Goal: Task Accomplishment & Management: Manage account settings

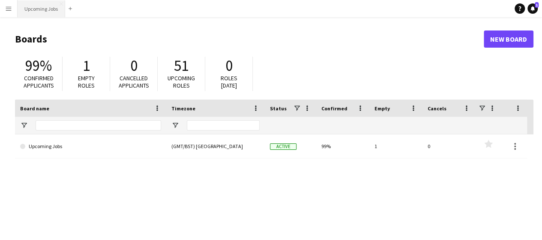
drag, startPoint x: 24, startPoint y: 9, endPoint x: 27, endPoint y: 6, distance: 4.6
click at [25, 9] on button "Upcoming Jobs Close" at bounding box center [42, 8] width 48 height 17
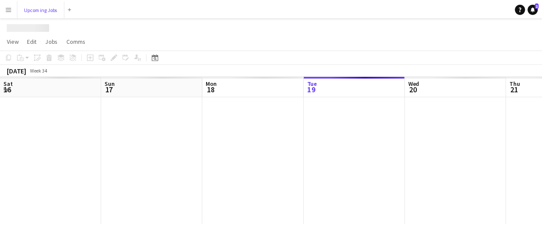
scroll to position [0, 205]
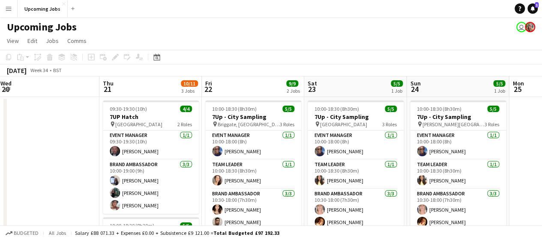
drag, startPoint x: 284, startPoint y: 149, endPoint x: 74, endPoint y: 151, distance: 210.1
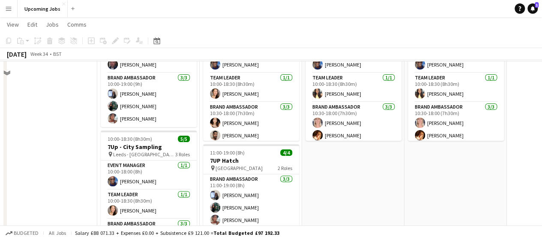
scroll to position [0, 0]
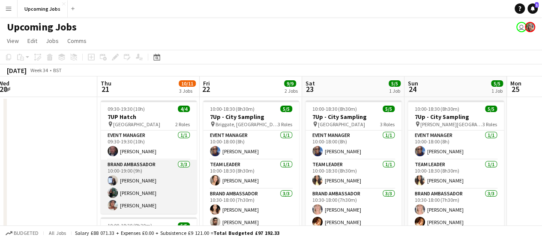
click at [136, 193] on app-card-role "Brand Ambassador [DATE] 10:00-19:00 (9h) [PERSON_NAME] [PERSON_NAME] [PERSON_NA…" at bounding box center [149, 186] width 96 height 54
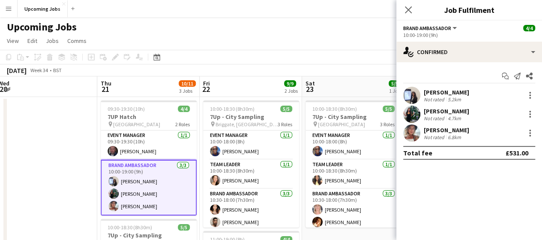
click at [412, 114] on app-user-avatar at bounding box center [411, 113] width 17 height 17
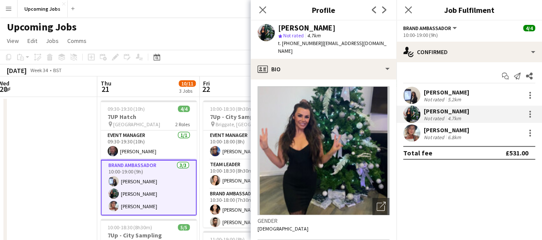
drag, startPoint x: 265, startPoint y: 10, endPoint x: 259, endPoint y: 25, distance: 15.8
click at [265, 11] on icon "Close pop-in" at bounding box center [262, 9] width 7 height 7
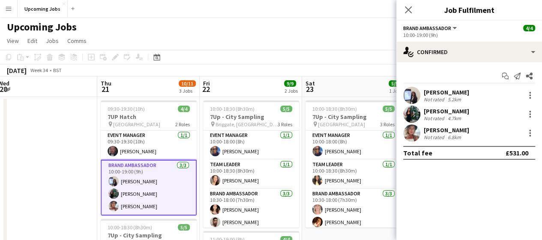
click at [413, 92] on app-user-avatar at bounding box center [411, 95] width 17 height 17
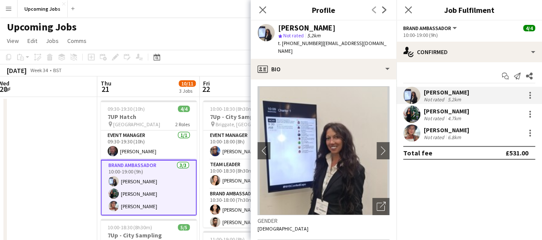
click at [410, 134] on app-user-avatar at bounding box center [411, 132] width 17 height 17
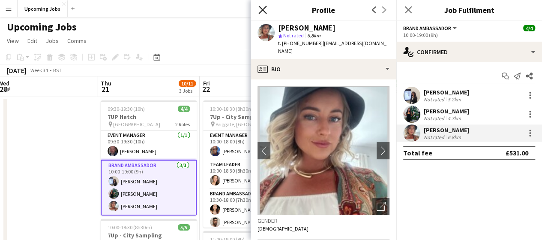
click at [260, 10] on icon "Close pop-in" at bounding box center [263, 10] width 8 height 8
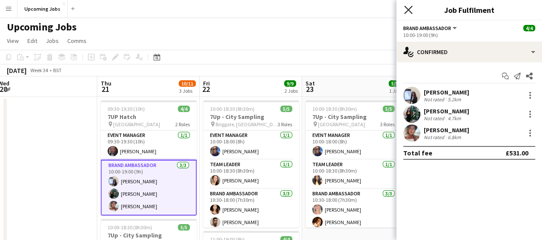
click at [408, 12] on icon "Close pop-in" at bounding box center [408, 10] width 8 height 8
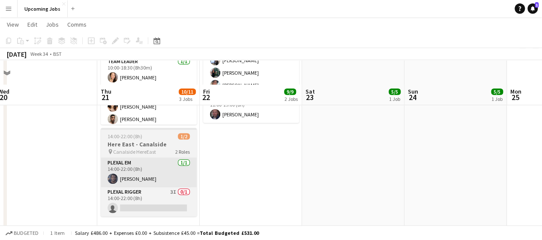
scroll to position [214, 0]
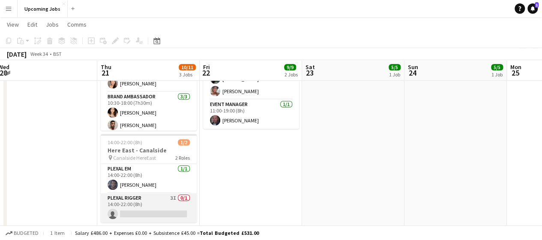
click at [142, 211] on app-card-role "Plexal Rigger 3I 0/1 14:00-22:00 (8h) single-neutral-actions" at bounding box center [149, 207] width 96 height 29
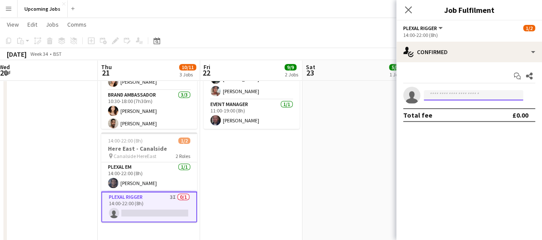
click at [439, 96] on input at bounding box center [473, 95] width 99 height 10
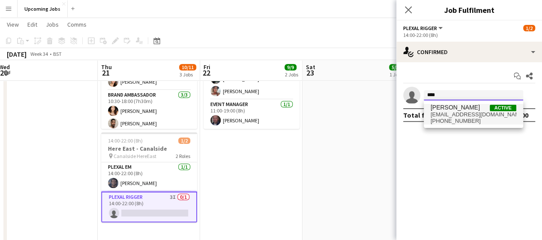
type input "****"
click at [463, 121] on span "[PHONE_NUMBER]" at bounding box center [474, 120] width 86 height 7
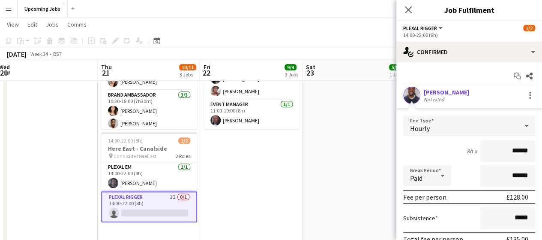
click at [411, 96] on app-user-avatar at bounding box center [411, 95] width 17 height 17
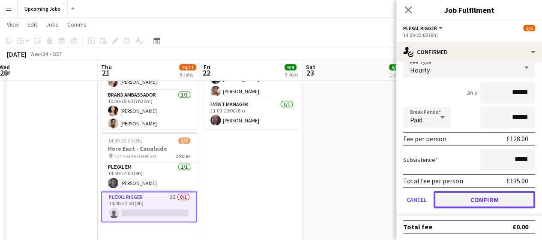
click at [475, 200] on button "Confirm" at bounding box center [485, 199] width 102 height 17
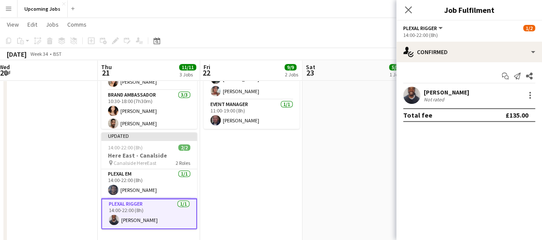
scroll to position [0, 0]
click at [415, 90] on app-user-avatar at bounding box center [411, 95] width 17 height 17
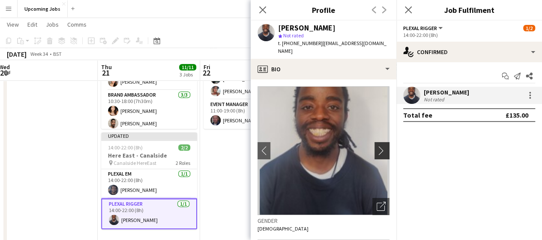
click at [382, 146] on app-icon "chevron-right" at bounding box center [383, 150] width 13 height 9
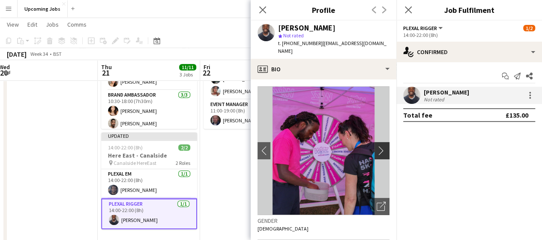
click at [378, 146] on app-icon "chevron-right" at bounding box center [383, 150] width 13 height 9
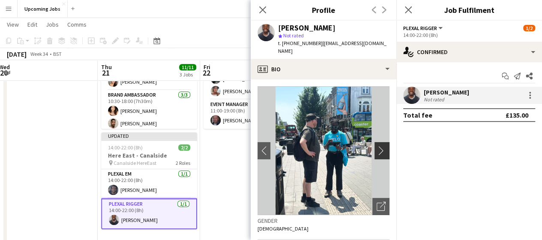
click at [378, 146] on app-icon "chevron-right" at bounding box center [383, 150] width 13 height 9
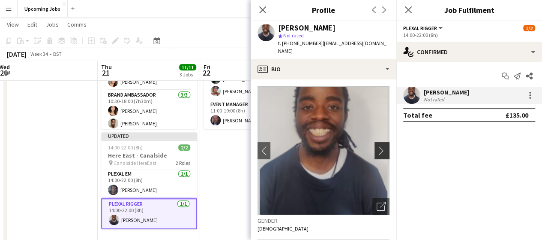
click at [378, 146] on app-icon "chevron-right" at bounding box center [383, 150] width 13 height 9
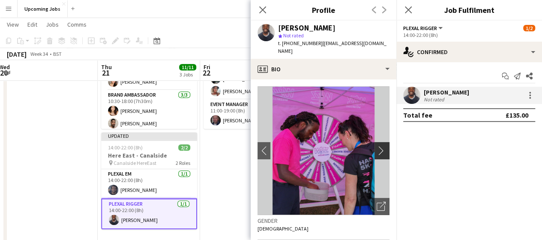
click at [378, 146] on app-icon "chevron-right" at bounding box center [383, 150] width 13 height 9
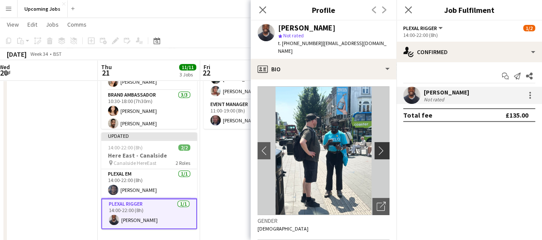
click at [378, 146] on app-icon "chevron-right" at bounding box center [383, 150] width 13 height 9
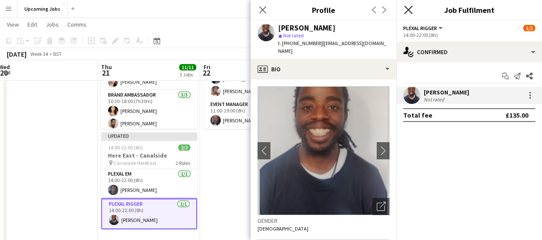
click at [412, 9] on icon "Close pop-in" at bounding box center [408, 10] width 8 height 8
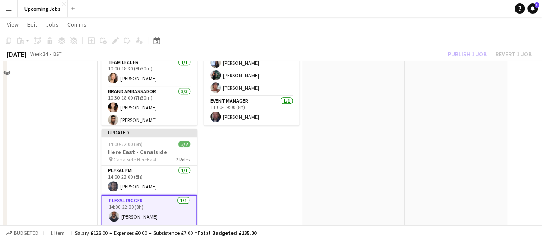
scroll to position [172, 0]
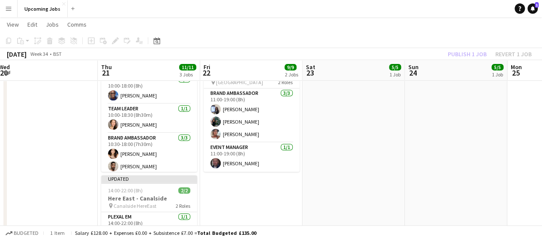
click at [472, 55] on div "Publish 1 job Revert 1 job" at bounding box center [490, 53] width 105 height 11
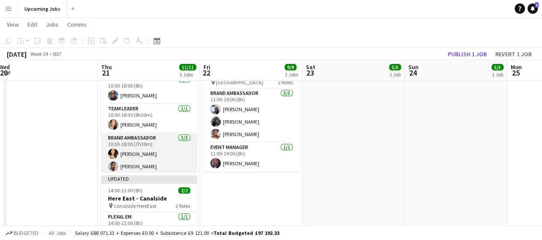
click at [111, 167] on app-user-avatar at bounding box center [113, 166] width 10 height 10
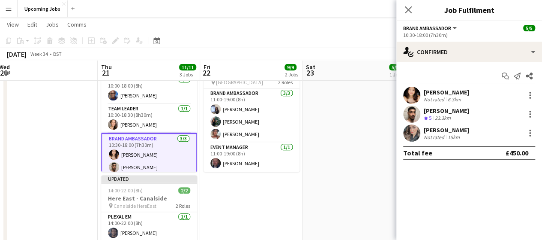
click at [412, 115] on app-user-avatar at bounding box center [411, 113] width 17 height 17
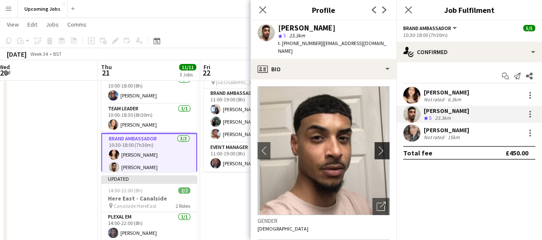
click at [379, 146] on app-icon "chevron-right" at bounding box center [383, 150] width 13 height 9
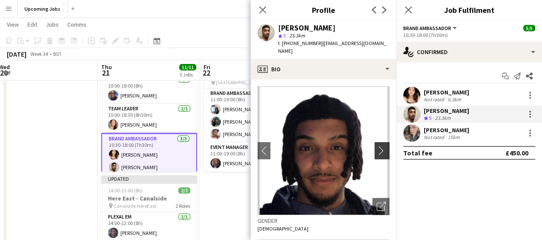
click at [379, 146] on app-icon "chevron-right" at bounding box center [383, 150] width 13 height 9
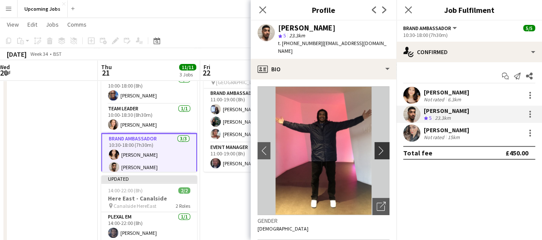
click at [379, 146] on app-icon "chevron-right" at bounding box center [383, 150] width 13 height 9
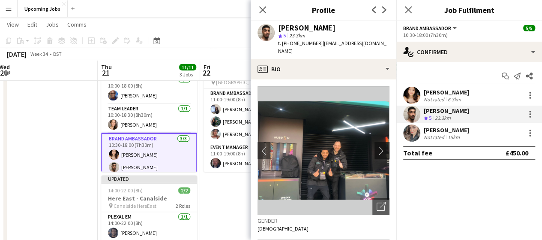
click at [379, 146] on app-icon "chevron-right" at bounding box center [383, 150] width 13 height 9
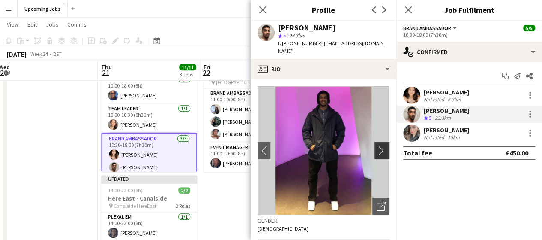
click at [379, 146] on app-icon "chevron-right" at bounding box center [383, 150] width 13 height 9
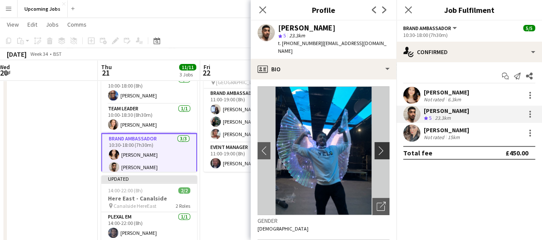
click at [379, 146] on app-icon "chevron-right" at bounding box center [383, 150] width 13 height 9
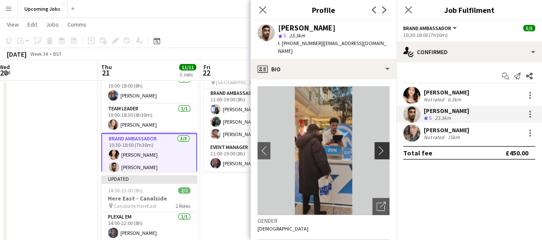
click at [379, 146] on app-icon "chevron-right" at bounding box center [383, 150] width 13 height 9
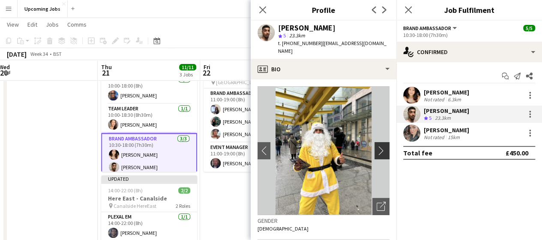
click at [379, 146] on app-icon "chevron-right" at bounding box center [383, 150] width 13 height 9
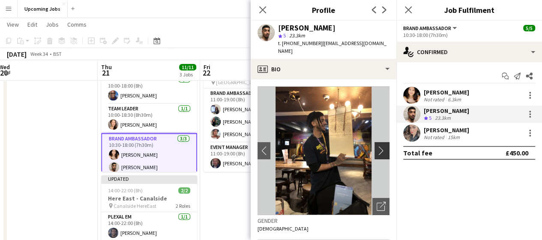
click at [379, 146] on app-icon "chevron-right" at bounding box center [383, 150] width 13 height 9
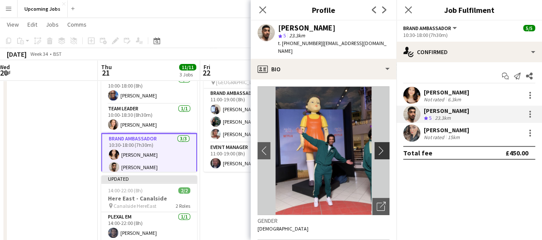
click at [379, 146] on app-icon "chevron-right" at bounding box center [383, 150] width 13 height 9
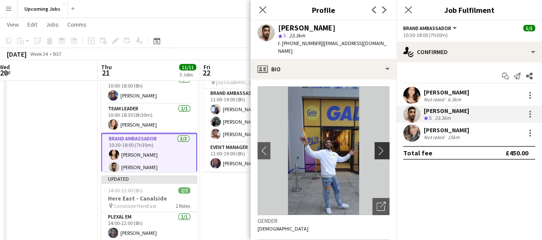
click at [379, 146] on app-icon "chevron-right" at bounding box center [383, 150] width 13 height 9
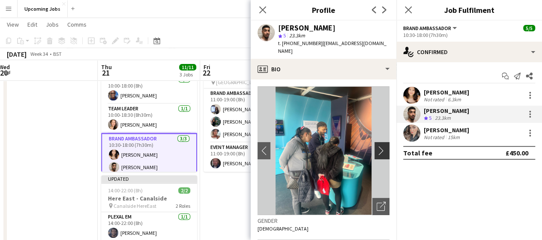
click at [379, 146] on app-icon "chevron-right" at bounding box center [383, 150] width 13 height 9
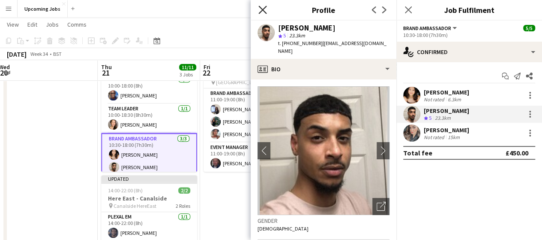
click at [260, 9] on icon "Close pop-in" at bounding box center [263, 10] width 8 height 8
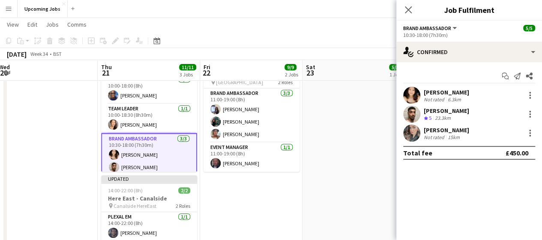
click at [412, 124] on app-user-avatar at bounding box center [411, 132] width 17 height 17
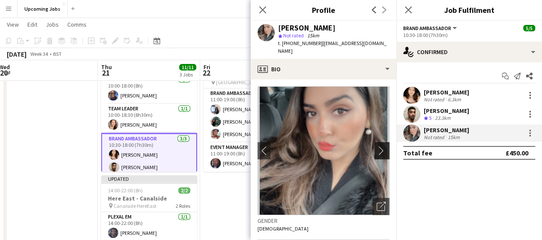
click at [377, 146] on app-icon "chevron-right" at bounding box center [383, 150] width 13 height 9
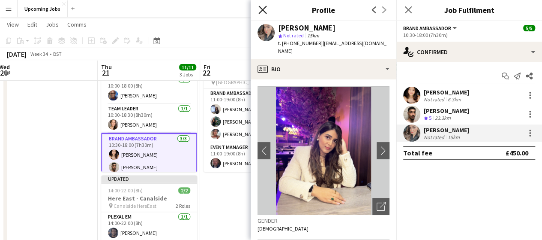
click at [262, 10] on icon at bounding box center [263, 10] width 8 height 8
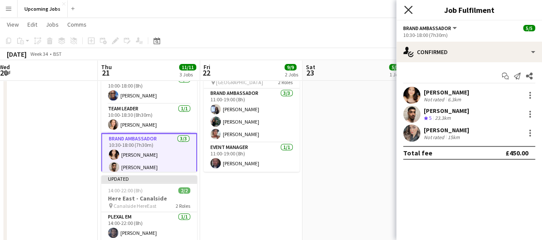
click at [406, 11] on icon "Close pop-in" at bounding box center [408, 10] width 8 height 8
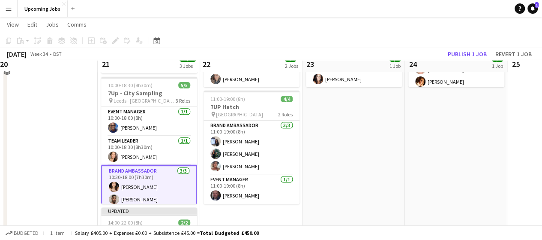
scroll to position [129, 0]
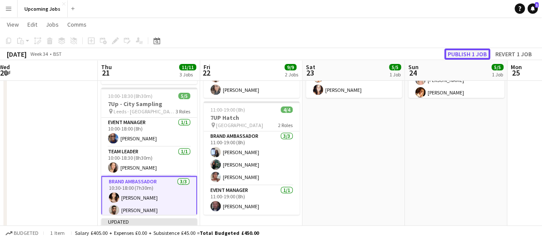
click at [462, 53] on button "Publish 1 job" at bounding box center [468, 53] width 46 height 11
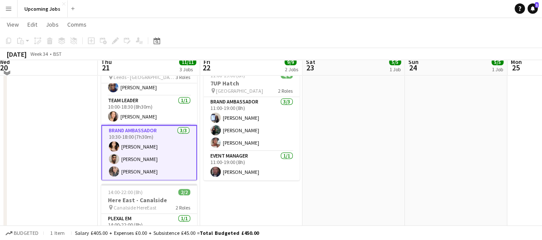
scroll to position [172, 0]
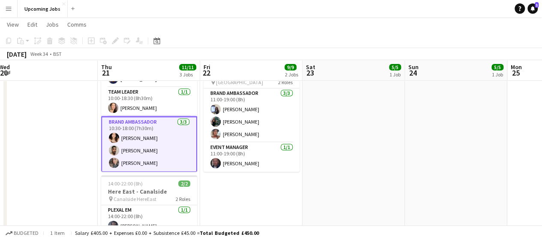
click at [109, 136] on app-user-avatar at bounding box center [114, 137] width 10 height 10
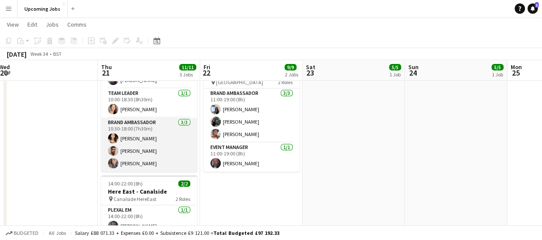
scroll to position [15, 0]
click at [112, 137] on app-user-avatar at bounding box center [113, 138] width 10 height 10
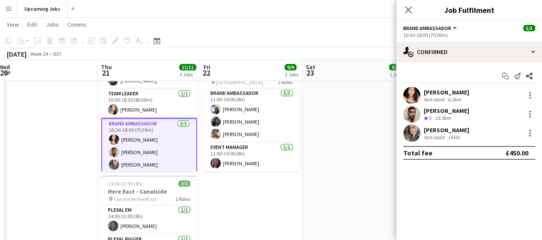
scroll to position [17, 0]
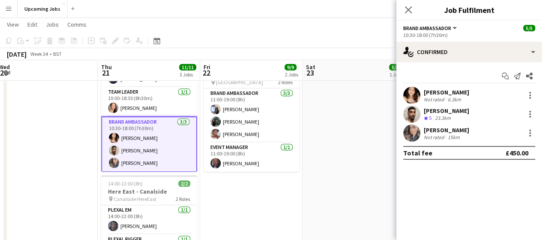
click at [415, 93] on app-user-avatar at bounding box center [411, 95] width 17 height 17
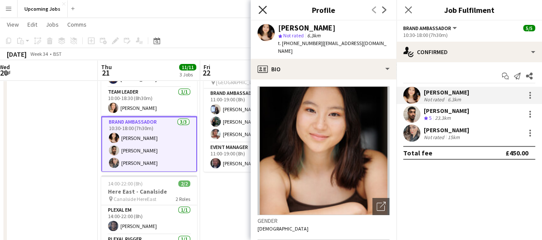
click at [264, 10] on icon "Close pop-in" at bounding box center [263, 10] width 8 height 8
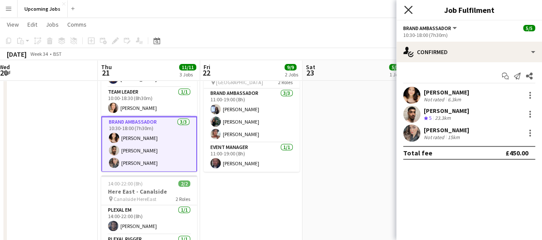
click at [409, 7] on icon "Close pop-in" at bounding box center [408, 10] width 8 height 8
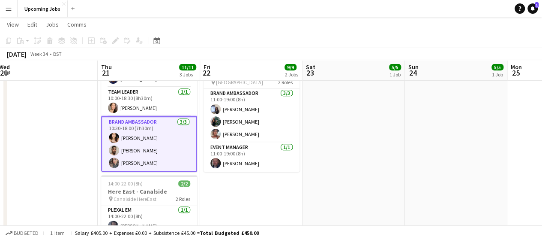
scroll to position [0, 0]
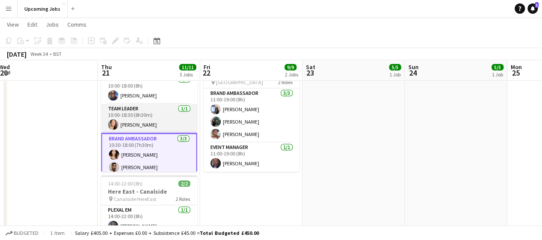
click at [142, 123] on app-card-role "Team Leader [DATE] 10:00-18:30 (8h30m) [PERSON_NAME]" at bounding box center [149, 118] width 96 height 29
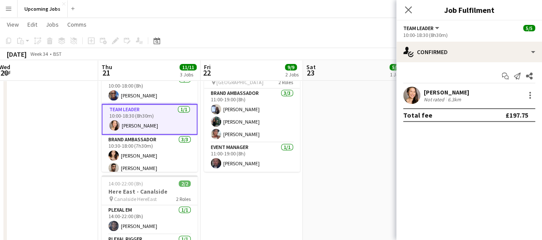
click at [407, 101] on app-user-avatar at bounding box center [411, 95] width 17 height 17
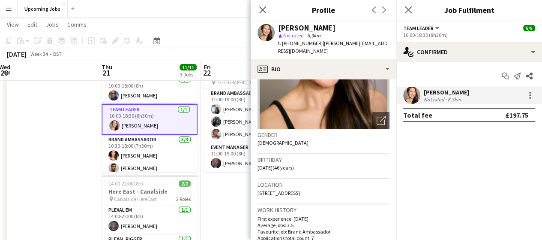
scroll to position [0, 0]
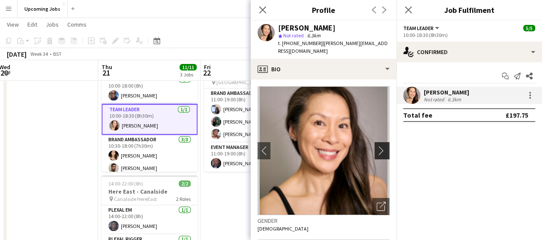
click at [377, 146] on app-icon "chevron-right" at bounding box center [383, 150] width 13 height 9
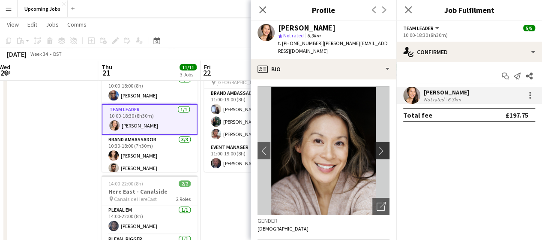
click at [377, 146] on app-icon "chevron-right" at bounding box center [383, 150] width 13 height 9
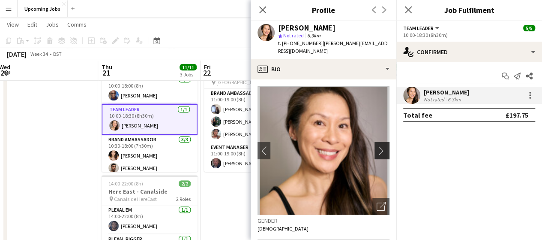
click at [377, 146] on app-icon "chevron-right" at bounding box center [383, 150] width 13 height 9
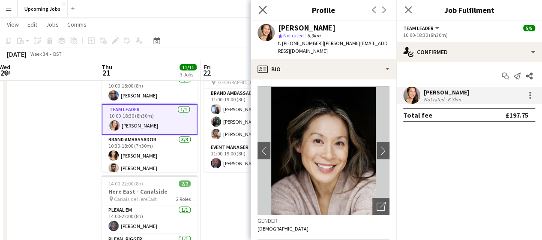
click at [267, 12] on app-icon "Close pop-in" at bounding box center [263, 10] width 12 height 12
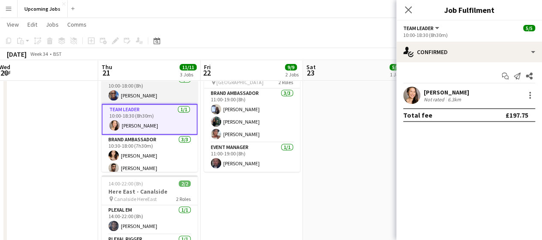
click at [119, 95] on app-card-role "Event Manager [DATE] 10:00-18:00 (8h) [PERSON_NAME]" at bounding box center [150, 89] width 96 height 29
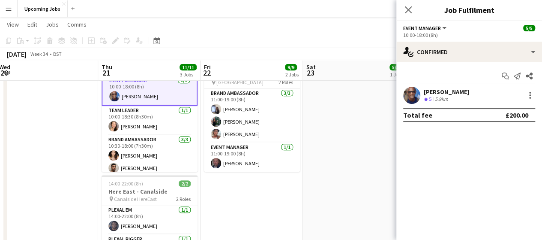
click at [413, 96] on app-user-avatar at bounding box center [411, 95] width 17 height 17
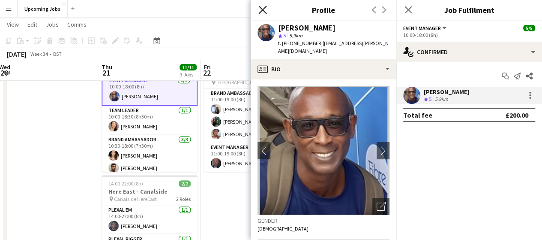
click at [262, 11] on icon at bounding box center [263, 10] width 8 height 8
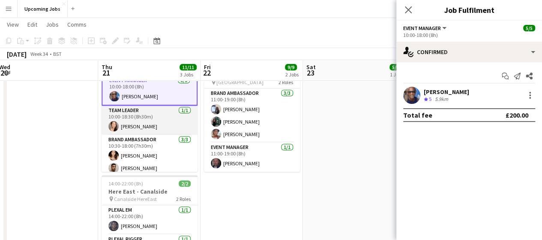
click at [136, 127] on app-card-role "Team Leader [DATE] 10:00-18:30 (8h30m) [PERSON_NAME]" at bounding box center [150, 119] width 96 height 29
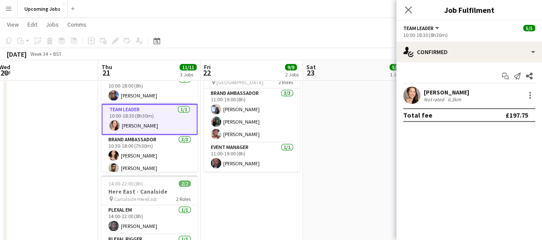
click at [417, 97] on app-user-avatar at bounding box center [411, 95] width 17 height 17
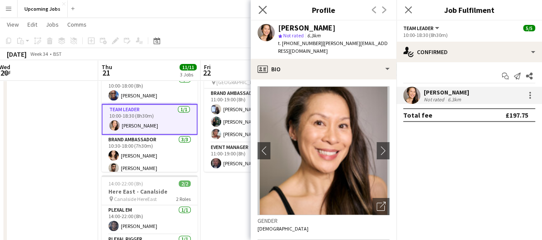
click at [267, 6] on app-icon "Close pop-in" at bounding box center [263, 10] width 12 height 12
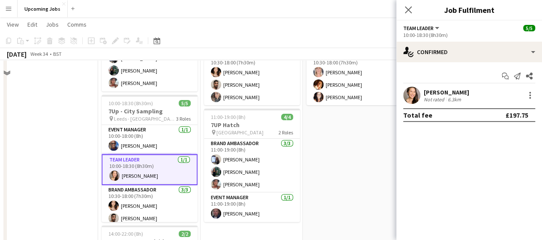
scroll to position [43, 0]
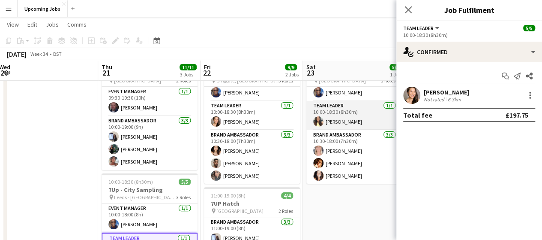
click at [336, 121] on app-card-role "Team Leader [DATE] 10:00-18:30 (8h30m) [PERSON_NAME]" at bounding box center [355, 115] width 96 height 29
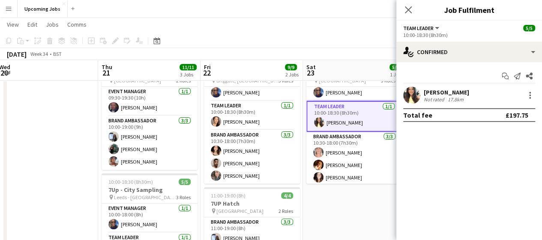
click at [412, 98] on app-user-avatar at bounding box center [411, 95] width 17 height 17
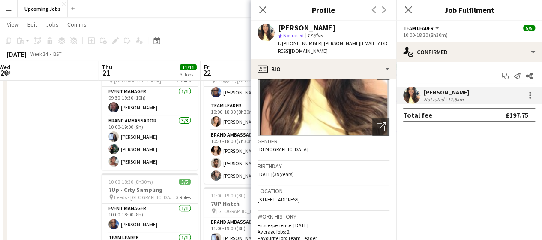
scroll to position [86, 0]
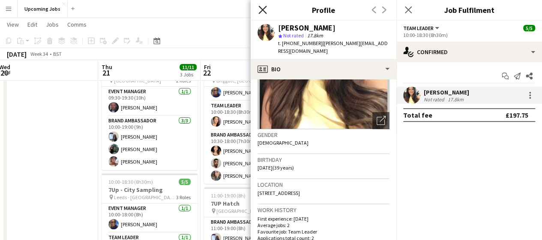
click at [260, 10] on icon "Close pop-in" at bounding box center [263, 10] width 8 height 8
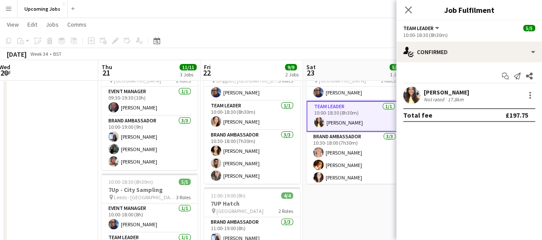
click at [408, 7] on icon "Close pop-in" at bounding box center [408, 9] width 7 height 7
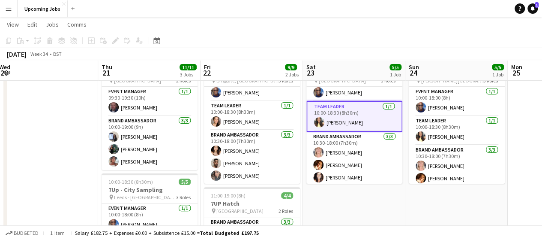
drag, startPoint x: 346, startPoint y: 223, endPoint x: 345, endPoint y: 213, distance: 10.4
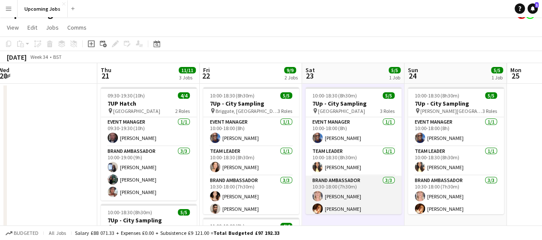
scroll to position [0, 0]
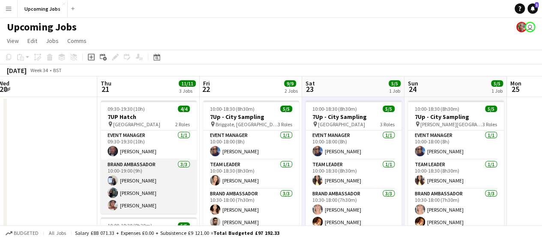
click at [112, 180] on app-user-avatar at bounding box center [113, 180] width 10 height 10
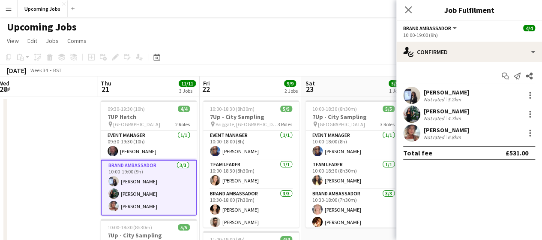
click at [405, 100] on app-user-avatar at bounding box center [411, 95] width 17 height 17
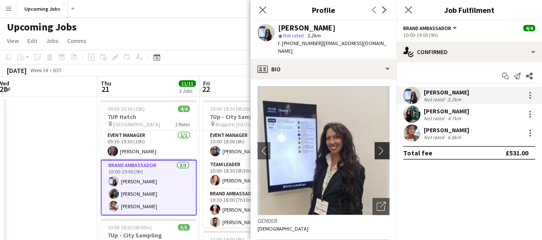
click at [377, 150] on app-icon "chevron-right" at bounding box center [383, 150] width 13 height 9
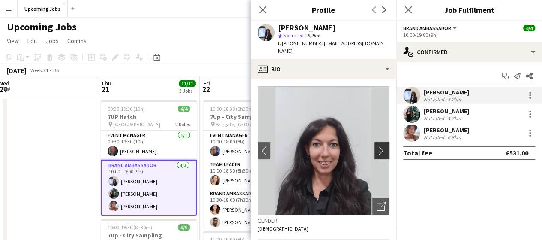
click at [377, 150] on app-icon "chevron-right" at bounding box center [383, 150] width 13 height 9
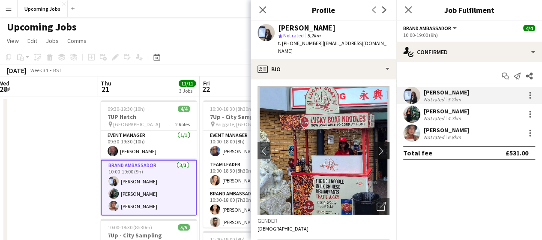
click at [377, 150] on app-icon "chevron-right" at bounding box center [383, 150] width 13 height 9
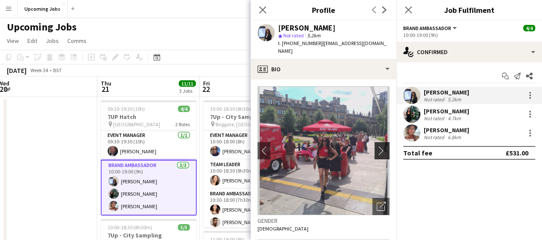
click at [377, 150] on app-icon "chevron-right" at bounding box center [383, 150] width 13 height 9
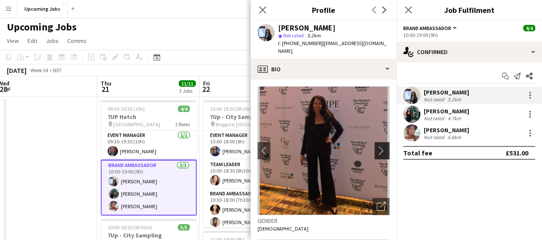
click at [377, 150] on app-icon "chevron-right" at bounding box center [383, 150] width 13 height 9
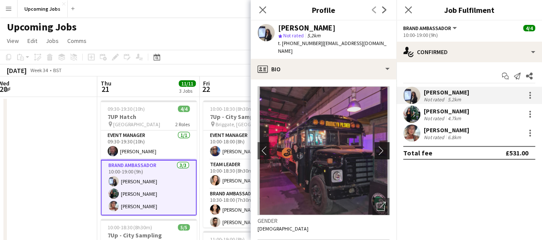
click at [377, 150] on app-icon "chevron-right" at bounding box center [383, 150] width 13 height 9
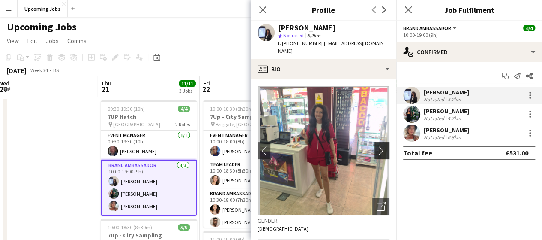
click at [377, 150] on app-icon "chevron-right" at bounding box center [383, 150] width 13 height 9
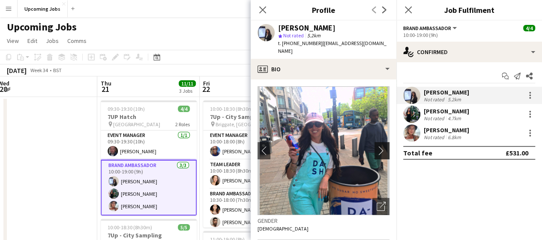
click at [377, 150] on app-icon "chevron-right" at bounding box center [383, 150] width 13 height 9
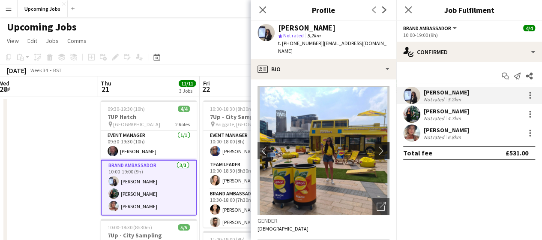
click at [377, 154] on app-icon "chevron-right" at bounding box center [383, 150] width 13 height 9
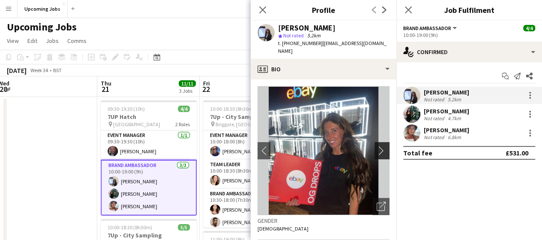
click at [377, 154] on app-icon "chevron-right" at bounding box center [383, 150] width 13 height 9
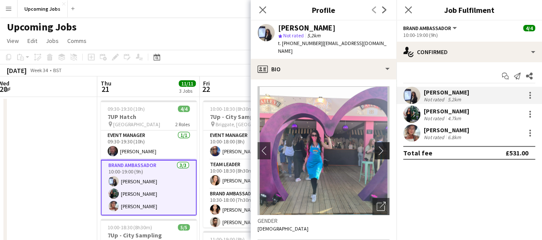
click at [377, 154] on app-icon "chevron-right" at bounding box center [383, 150] width 13 height 9
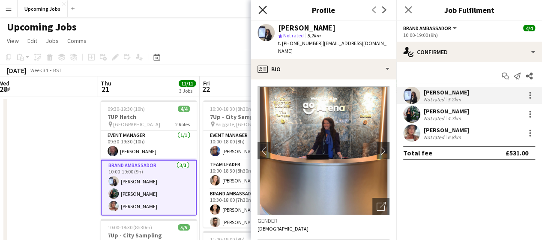
click at [266, 12] on icon "Close pop-in" at bounding box center [263, 10] width 8 height 8
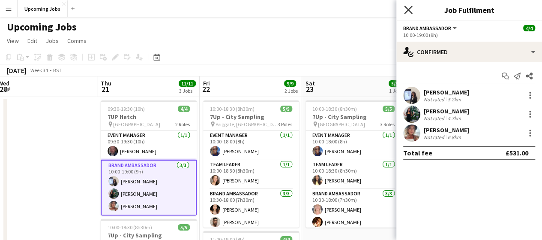
click at [406, 12] on icon at bounding box center [408, 10] width 8 height 8
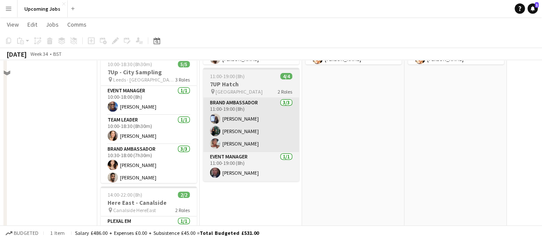
scroll to position [172, 0]
